Goal: Transaction & Acquisition: Download file/media

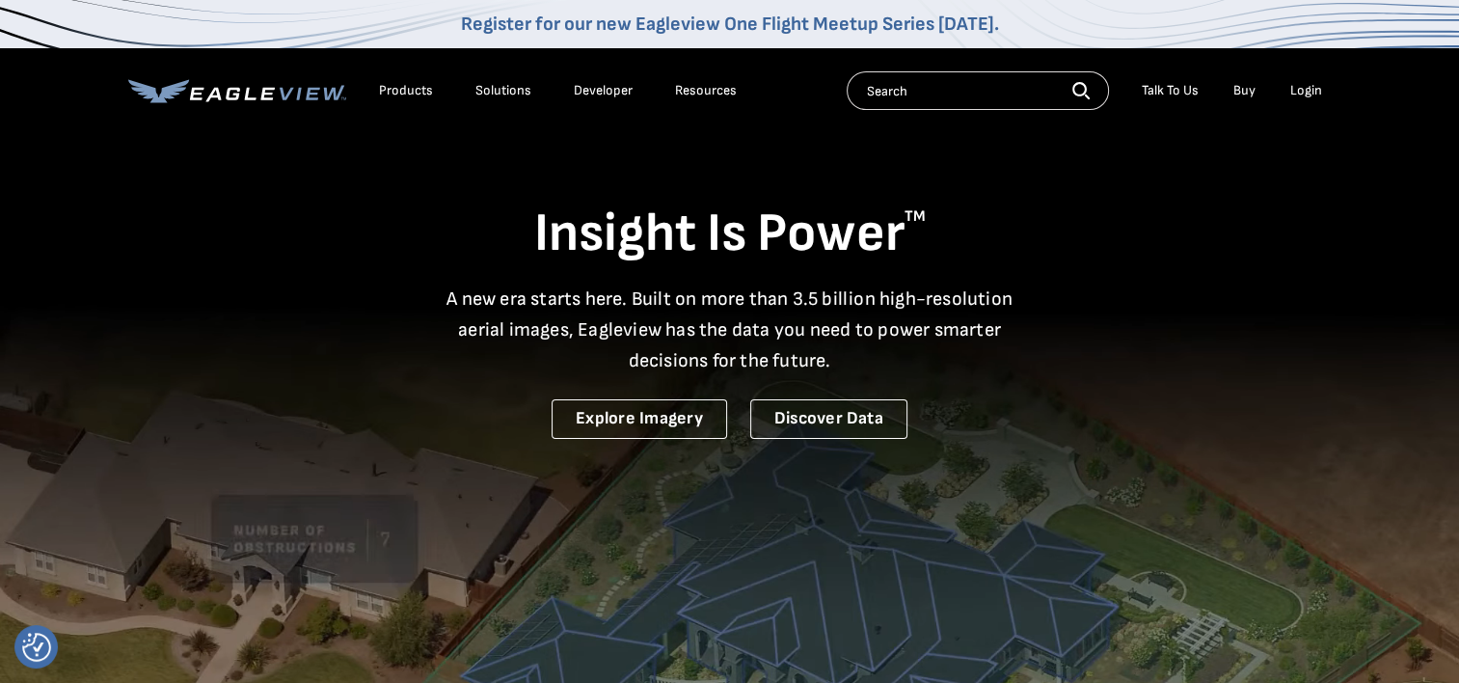
click at [1302, 91] on div "Login" at bounding box center [1306, 90] width 32 height 17
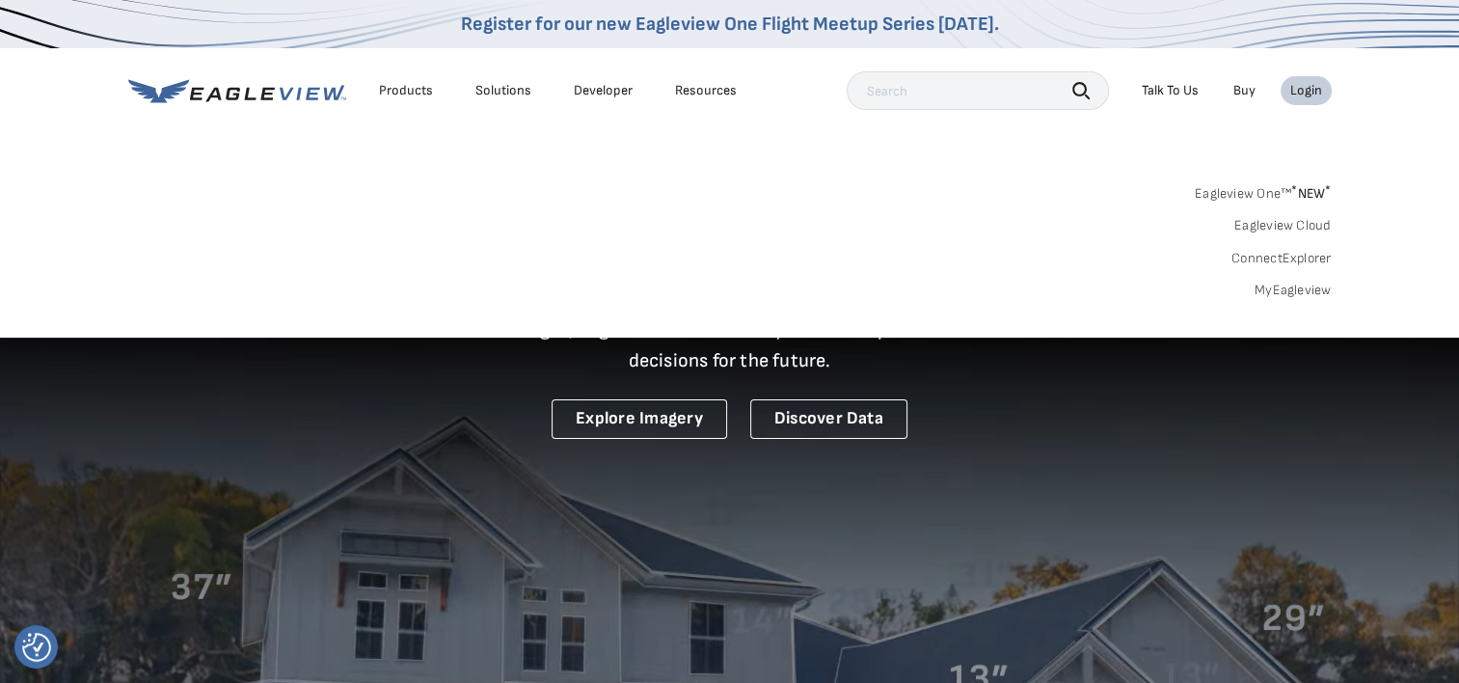
click at [1296, 286] on link "MyEagleview" at bounding box center [1293, 290] width 77 height 17
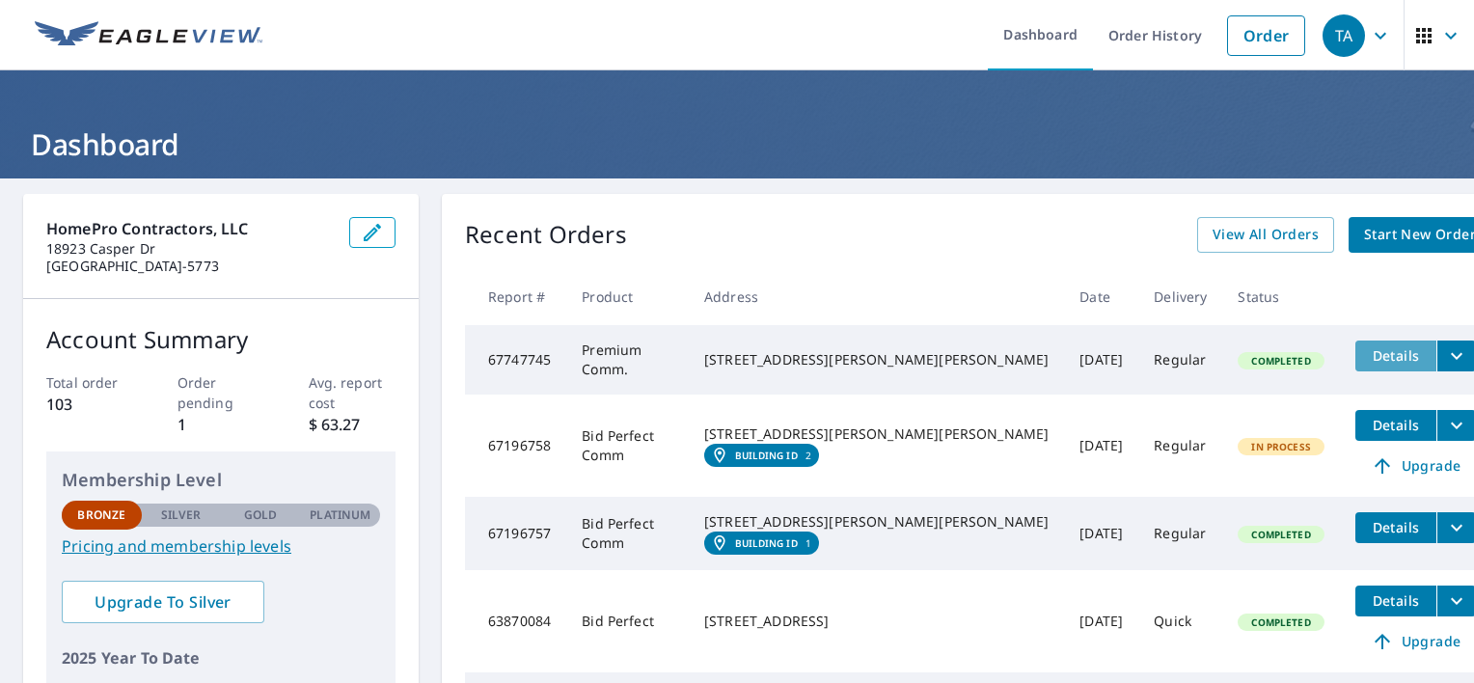
click at [1367, 359] on span "Details" at bounding box center [1396, 355] width 58 height 18
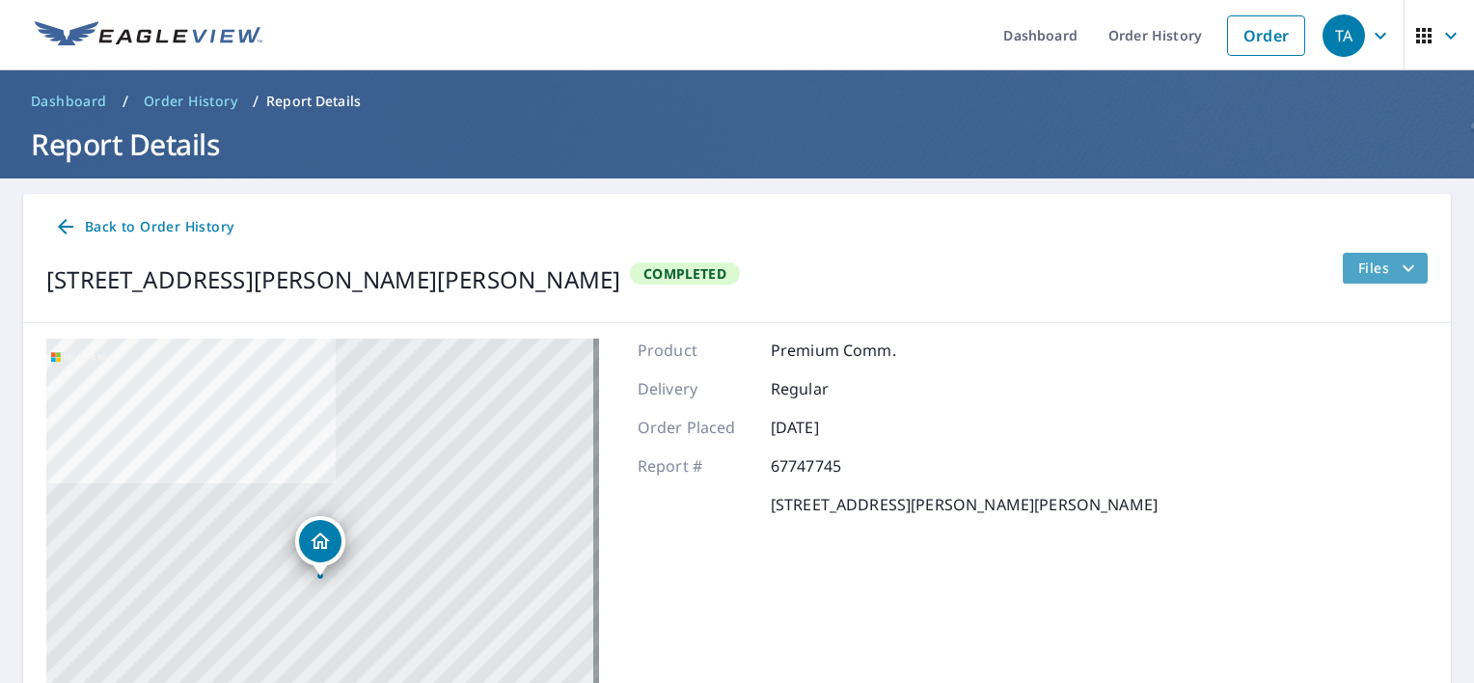
click at [1373, 267] on span "Files" at bounding box center [1389, 268] width 62 height 23
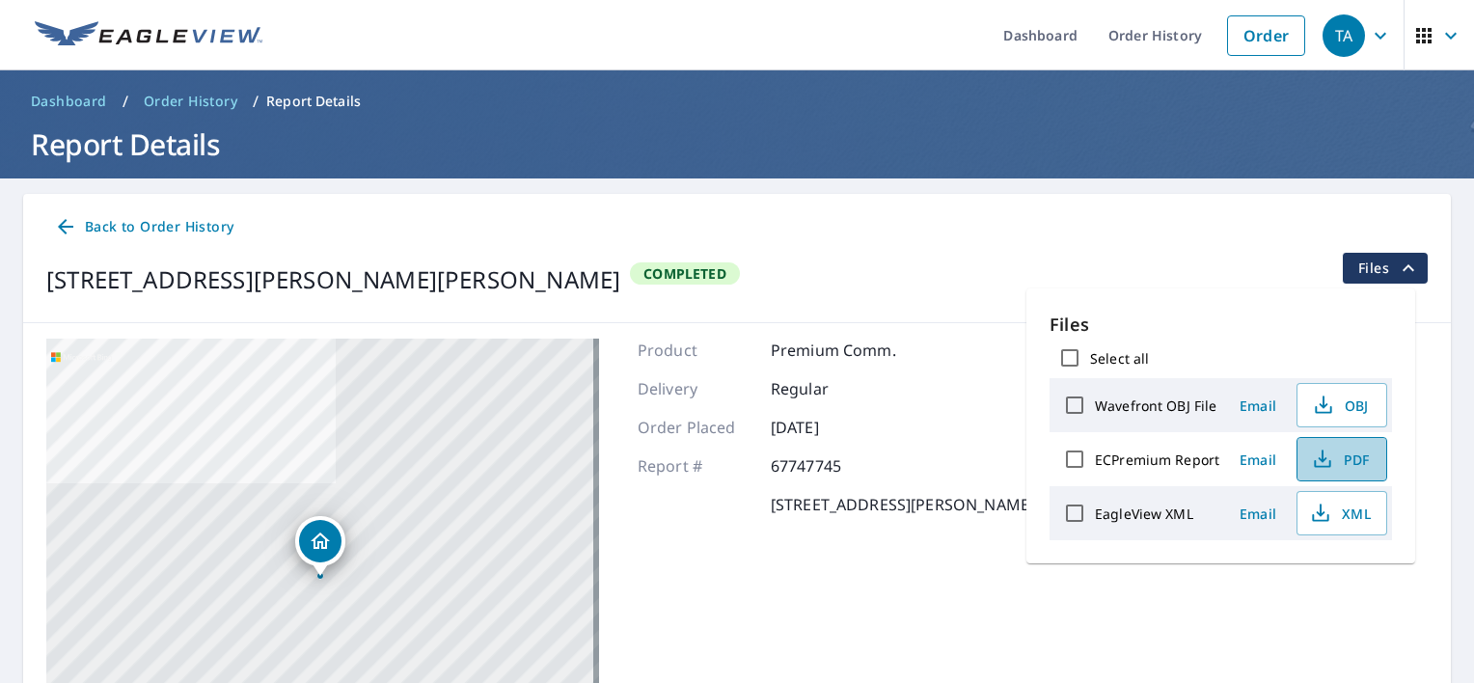
click at [1341, 454] on span "PDF" at bounding box center [1340, 458] width 62 height 23
click at [1353, 456] on span "PDF" at bounding box center [1340, 458] width 62 height 23
click at [1362, 215] on div "Back to Order History" at bounding box center [736, 227] width 1381 height 36
